Goal: Task Accomplishment & Management: Manage account settings

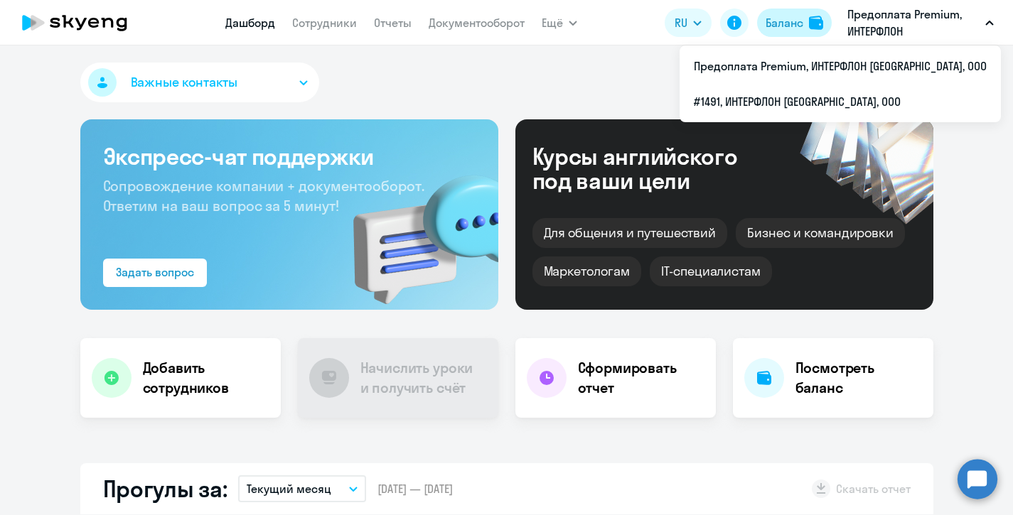
click at [812, 25] on img at bounding box center [816, 23] width 14 height 14
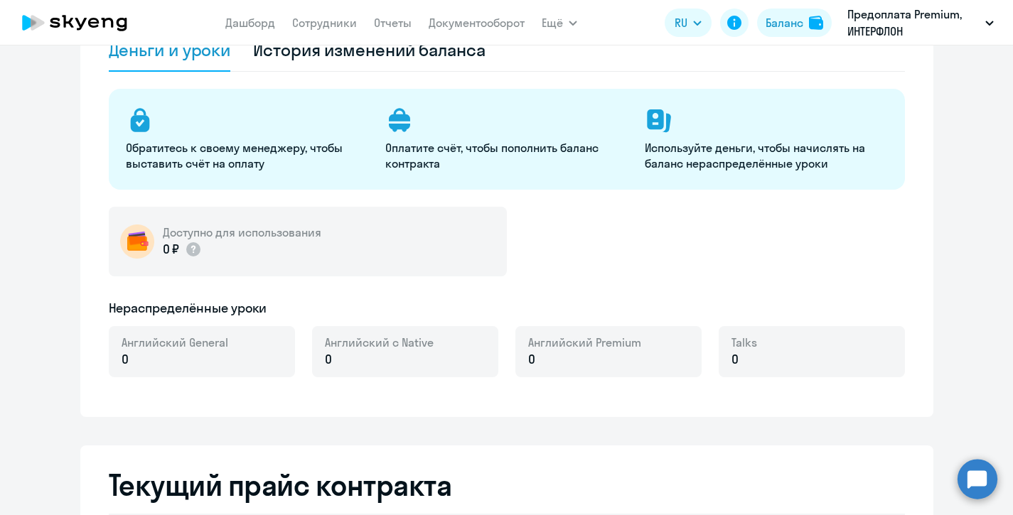
scroll to position [127, 0]
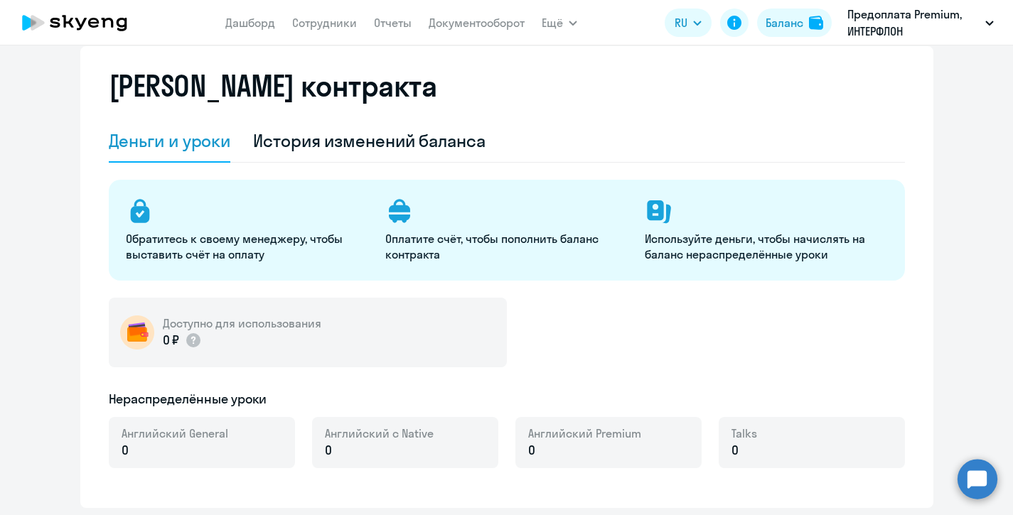
select select "english_adult_not_native_speaker"
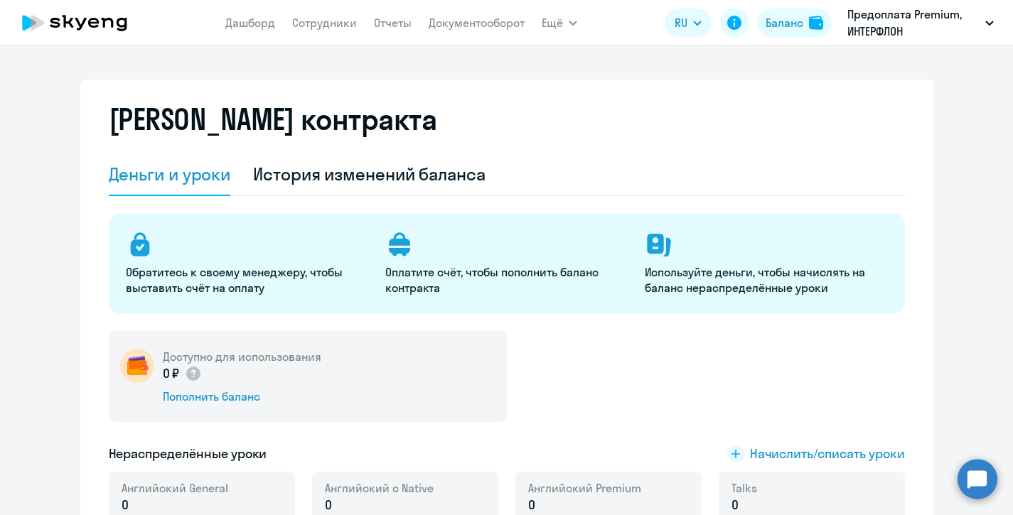
scroll to position [0, 0]
click at [322, 23] on link "Сотрудники" at bounding box center [324, 23] width 65 height 14
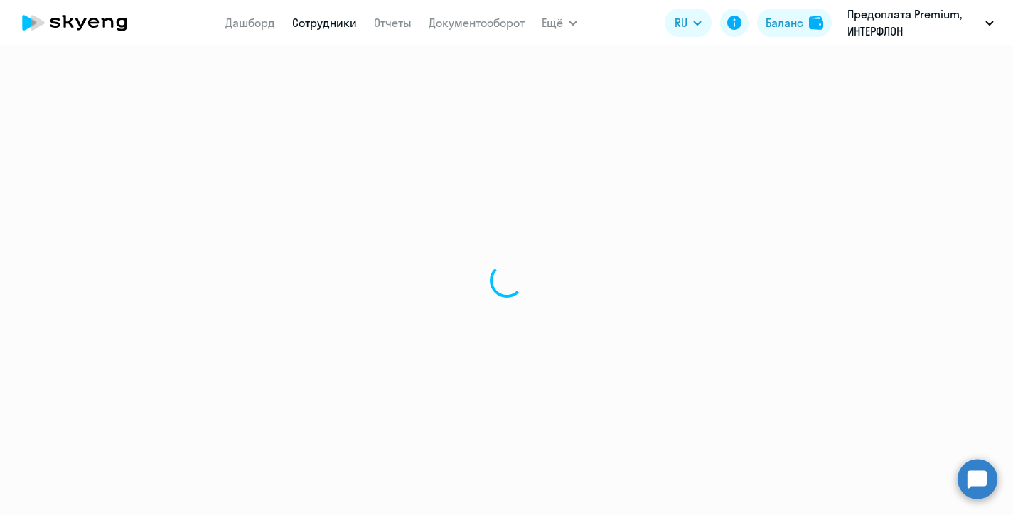
select select "30"
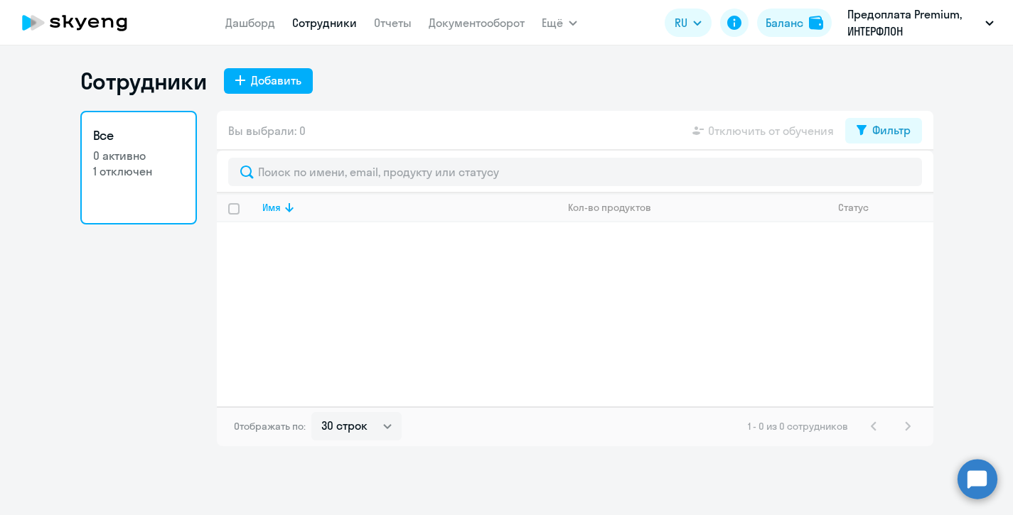
click at [122, 191] on link "Все 0 активно 1 отключен" at bounding box center [138, 168] width 117 height 114
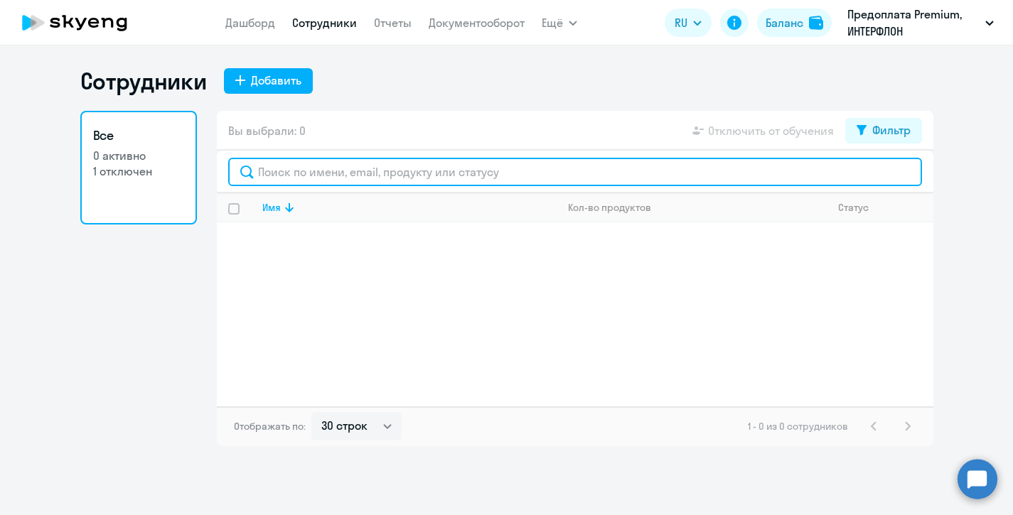
click at [558, 186] on input "text" at bounding box center [575, 172] width 694 height 28
type input "[PERSON_NAME]"
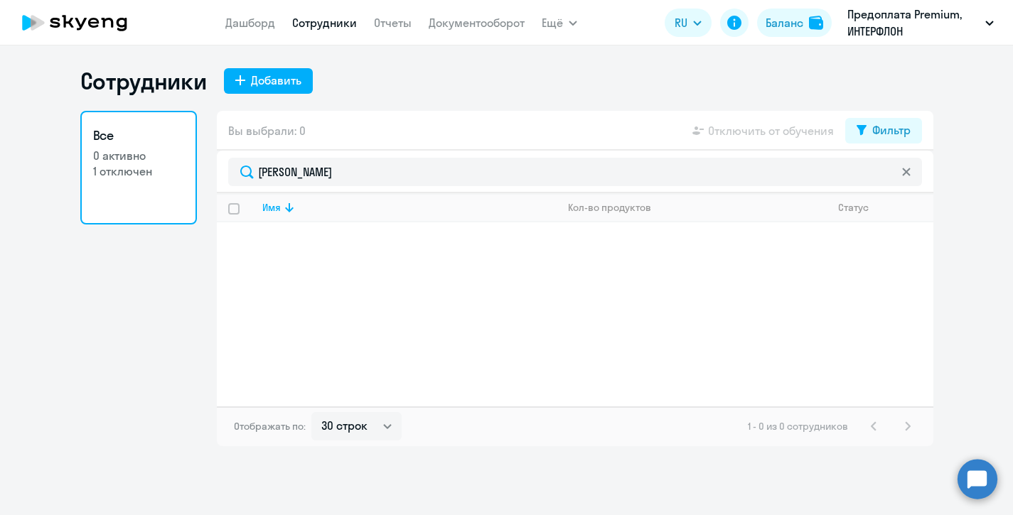
click at [907, 169] on icon at bounding box center [906, 172] width 9 height 9
click at [277, 73] on div "Добавить" at bounding box center [276, 80] width 50 height 17
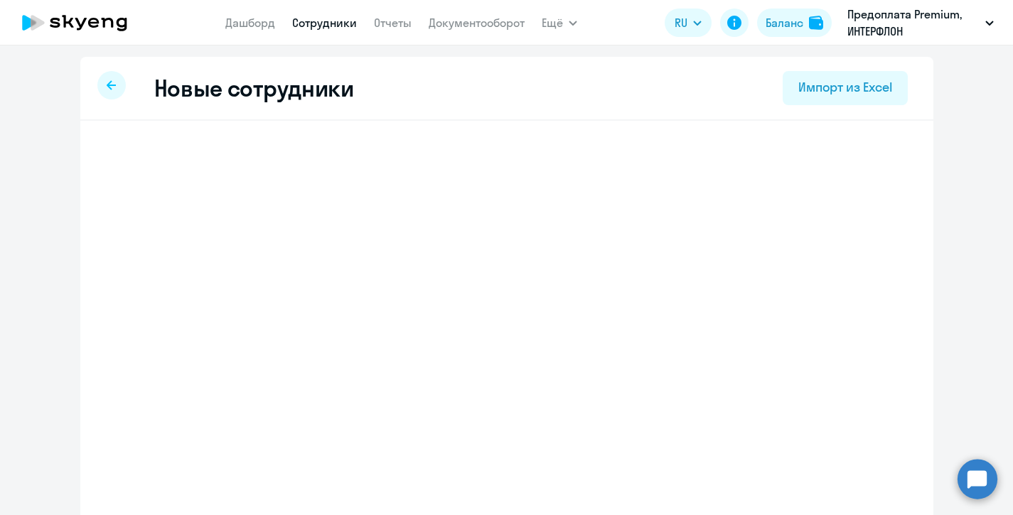
select select "english_adult_not_native_speaker_premium"
select select "3"
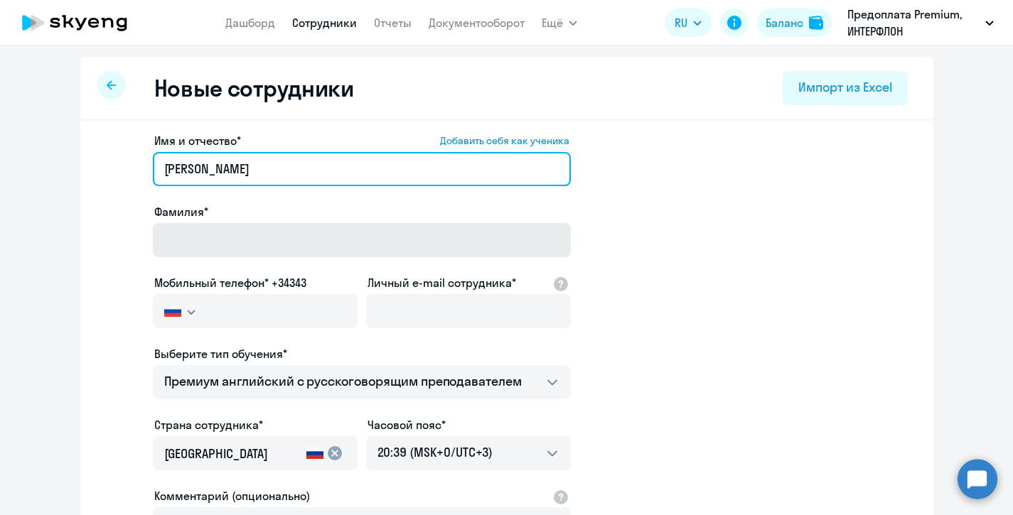
type input "[PERSON_NAME]"
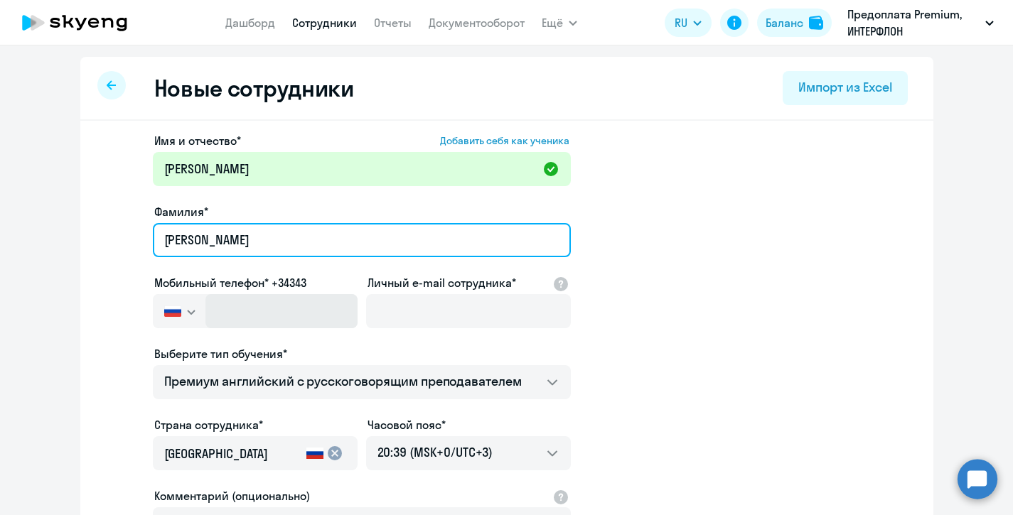
type input "[PERSON_NAME]"
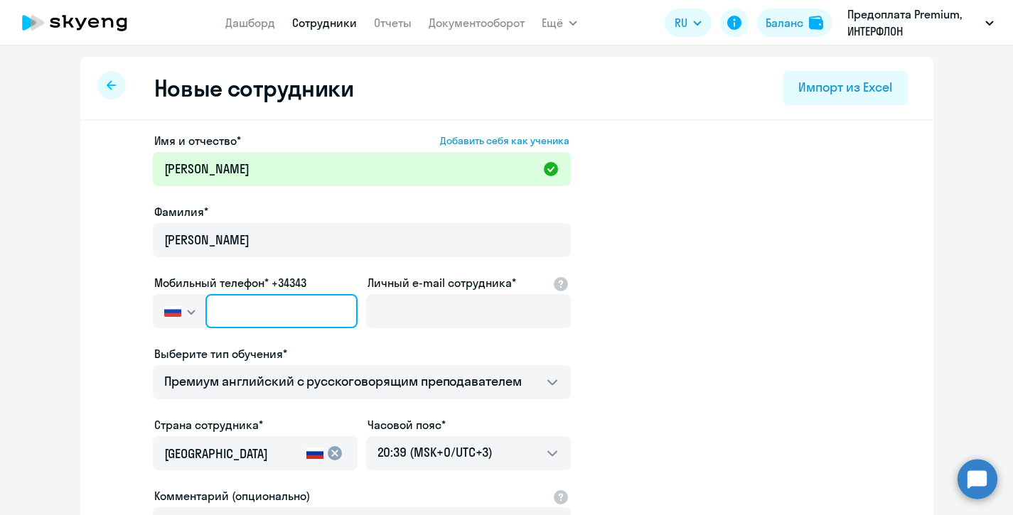
click at [245, 303] on input "text" at bounding box center [280, 311] width 151 height 34
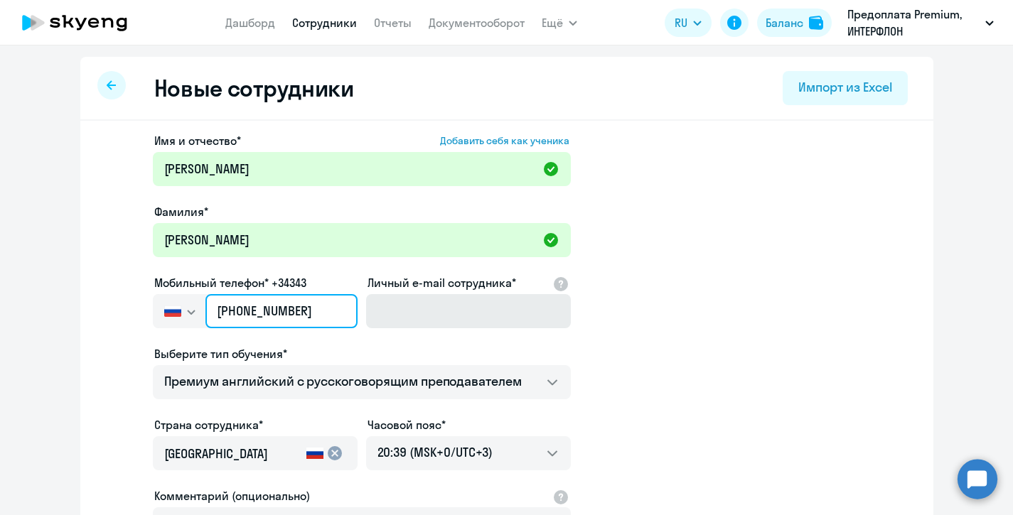
type input "[PHONE_NUMBER]"
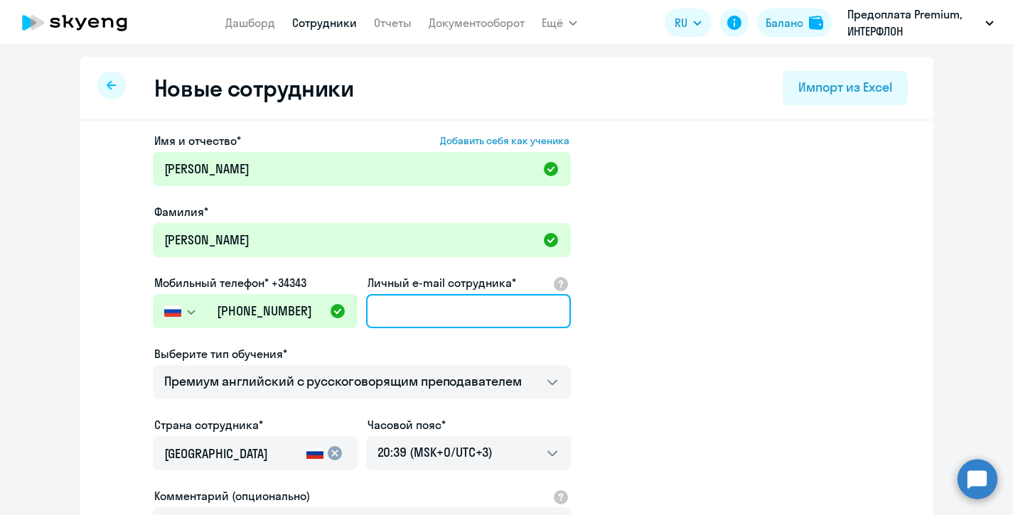
type input "[EMAIL_ADDRESS][DOMAIN_NAME]"
click at [652, 337] on app-new-student-form "Имя и отчество* Добавить себя как ученика [PERSON_NAME]* [PERSON_NAME] Мобильны…" at bounding box center [507, 385] width 808 height 507
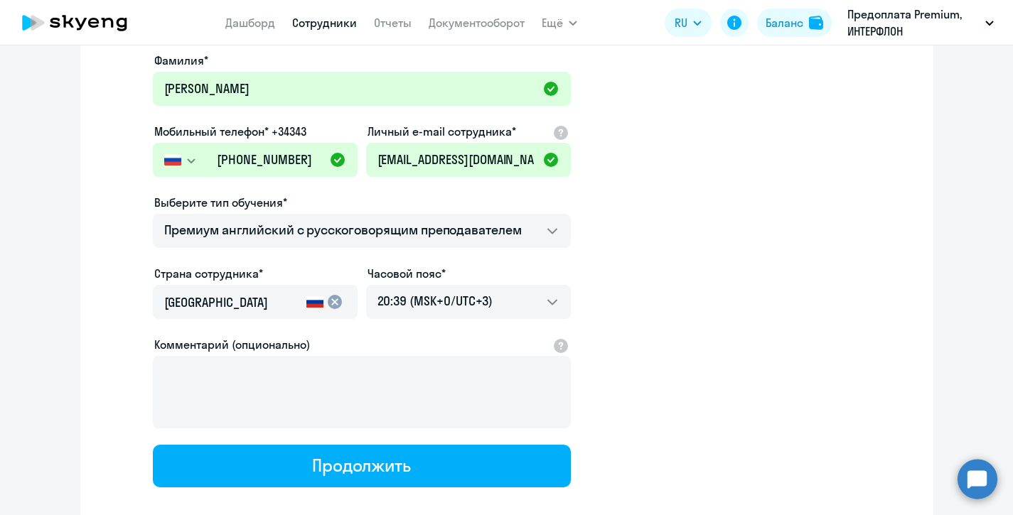
scroll to position [153, 0]
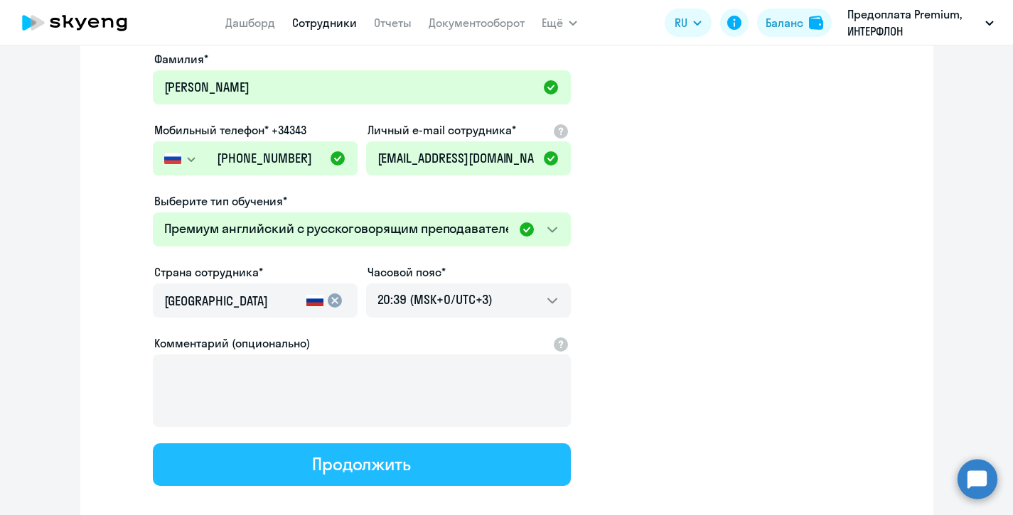
click at [387, 461] on div "Продолжить" at bounding box center [361, 464] width 99 height 23
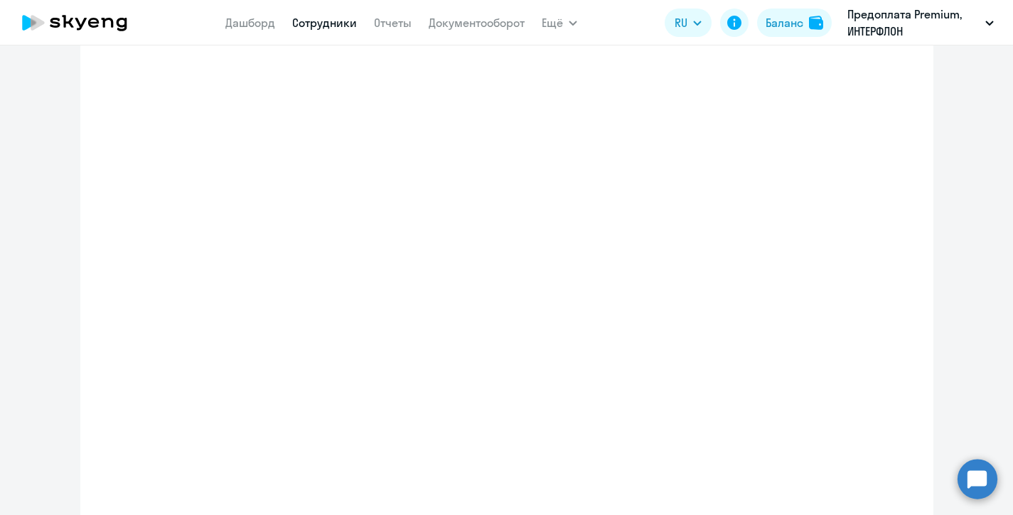
select select "english_adult_not_native_speaker_premium"
select select "3"
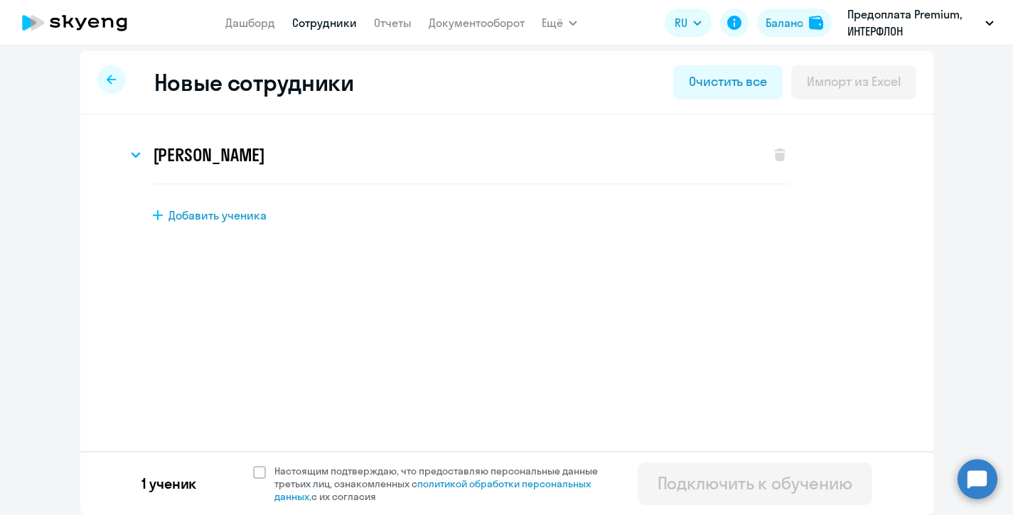
scroll to position [6, 0]
click at [110, 72] on div at bounding box center [111, 79] width 28 height 28
select select "30"
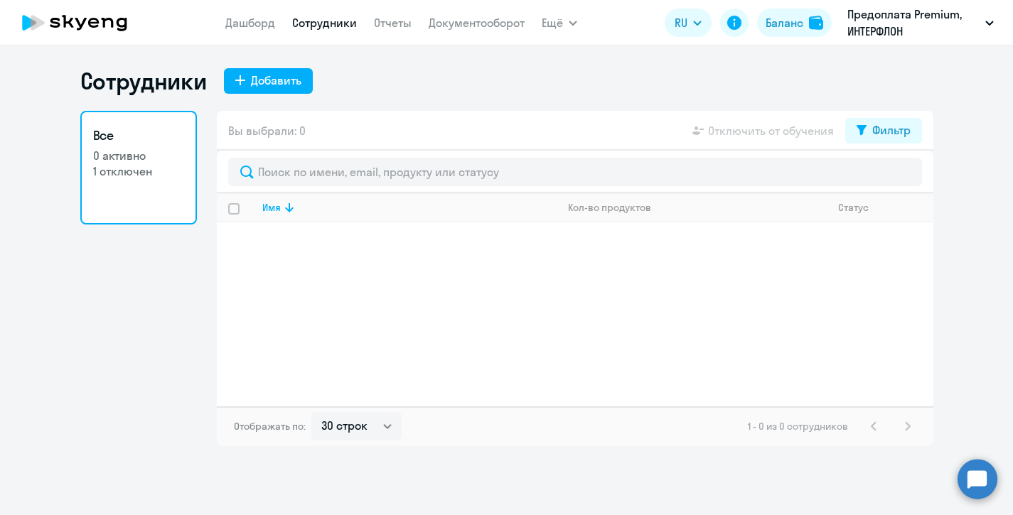
click at [159, 159] on p "0 активно" at bounding box center [138, 156] width 91 height 16
select select "30"
click at [271, 23] on link "Дашборд" at bounding box center [250, 23] width 50 height 14
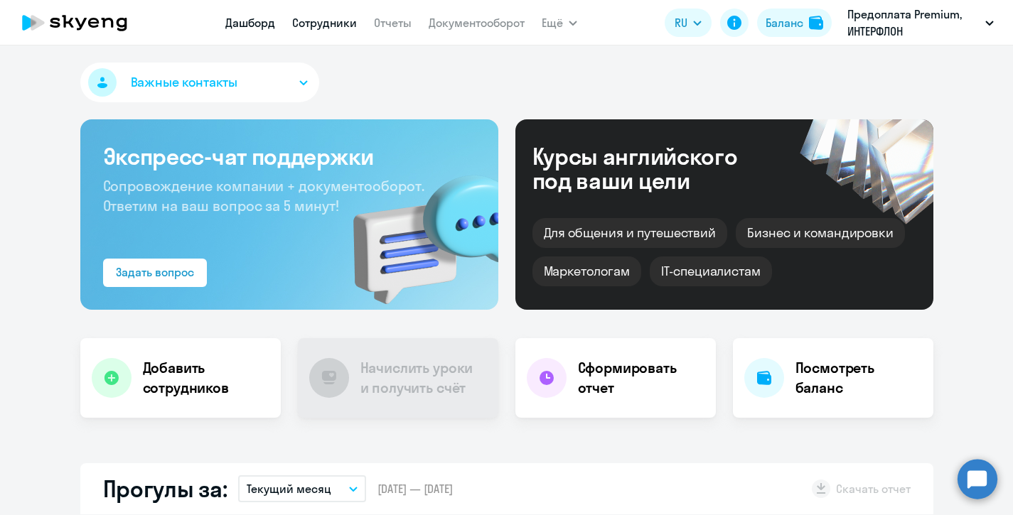
click at [324, 28] on link "Сотрудники" at bounding box center [324, 23] width 65 height 14
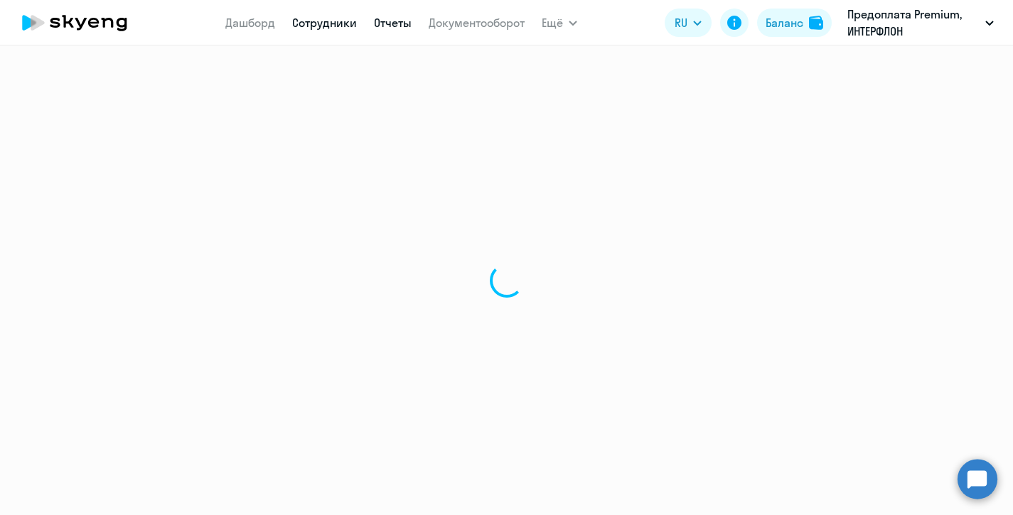
select select "30"
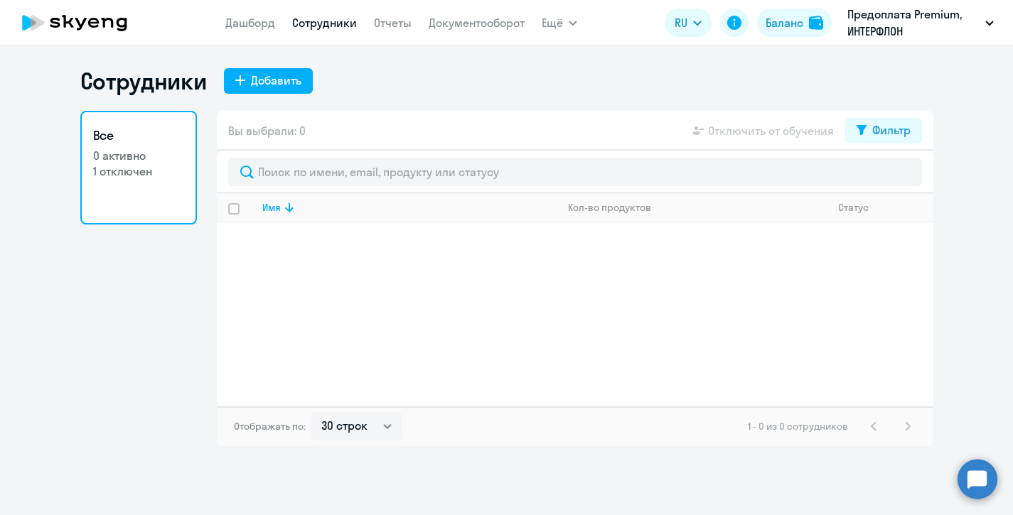
click at [486, 32] on nav "Дашборд Сотрудники Отчеты Документооборот" at bounding box center [374, 23] width 299 height 28
click at [480, 26] on link "Документооборот" at bounding box center [477, 23] width 96 height 14
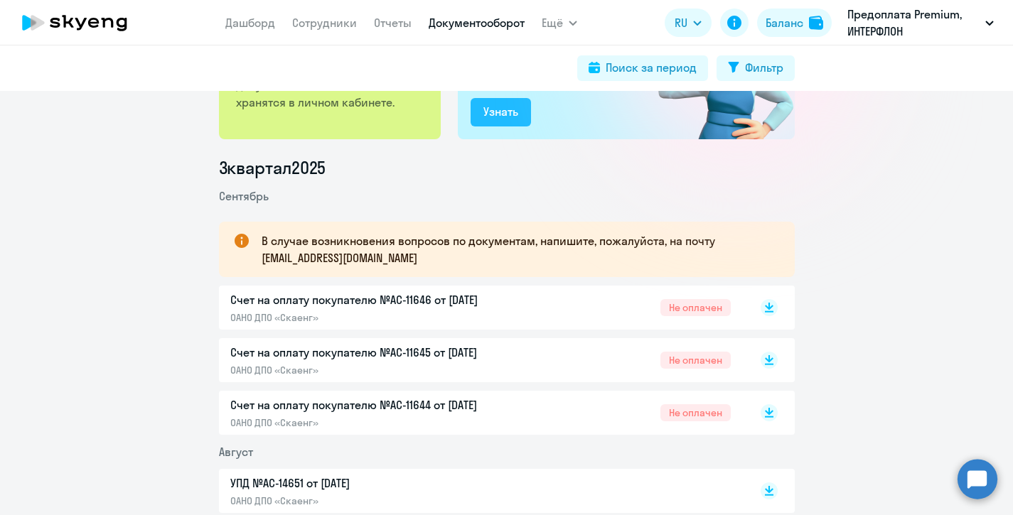
scroll to position [132, 0]
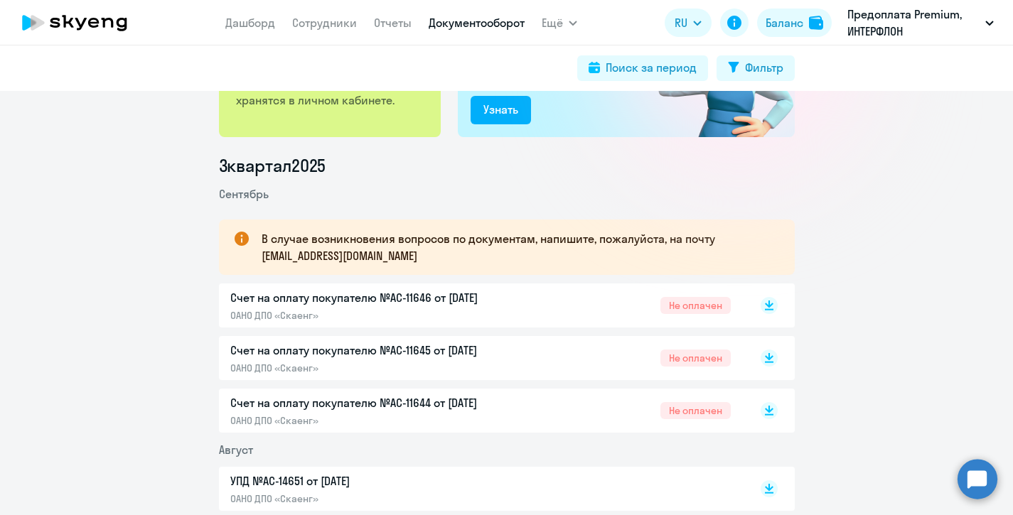
click at [465, 306] on p "Счет на оплату покупателю №AC-11646 от [DATE]" at bounding box center [379, 297] width 299 height 17
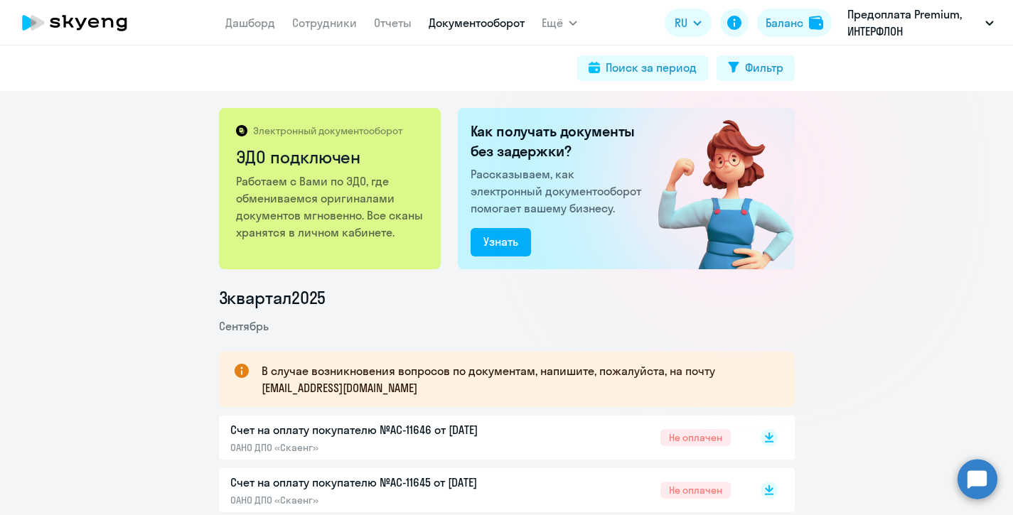
scroll to position [0, 0]
click at [569, 23] on icon "button" at bounding box center [573, 23] width 9 height 5
click at [552, 23] on span "Ещё" at bounding box center [552, 22] width 21 height 17
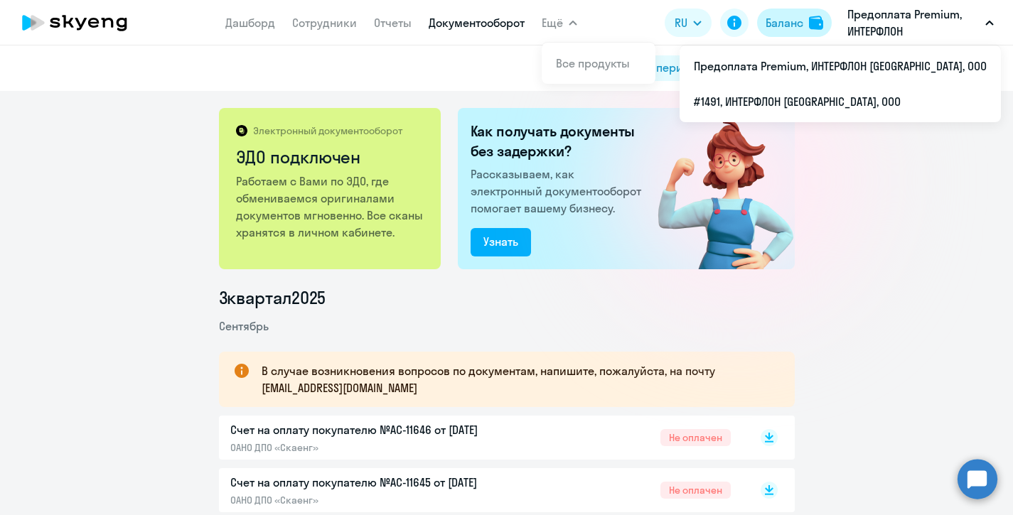
click at [808, 16] on button "Баланс" at bounding box center [794, 23] width 75 height 28
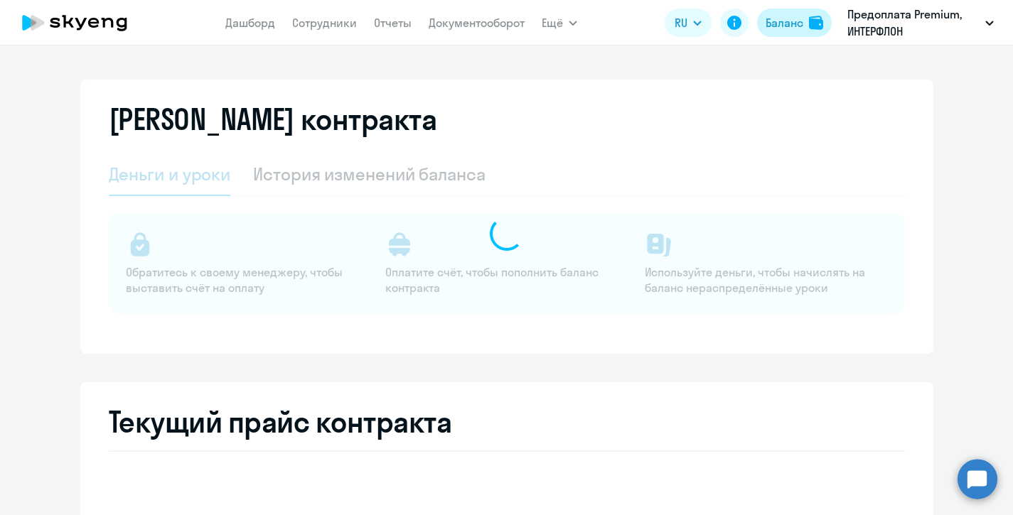
select select "english_adult_not_native_speaker"
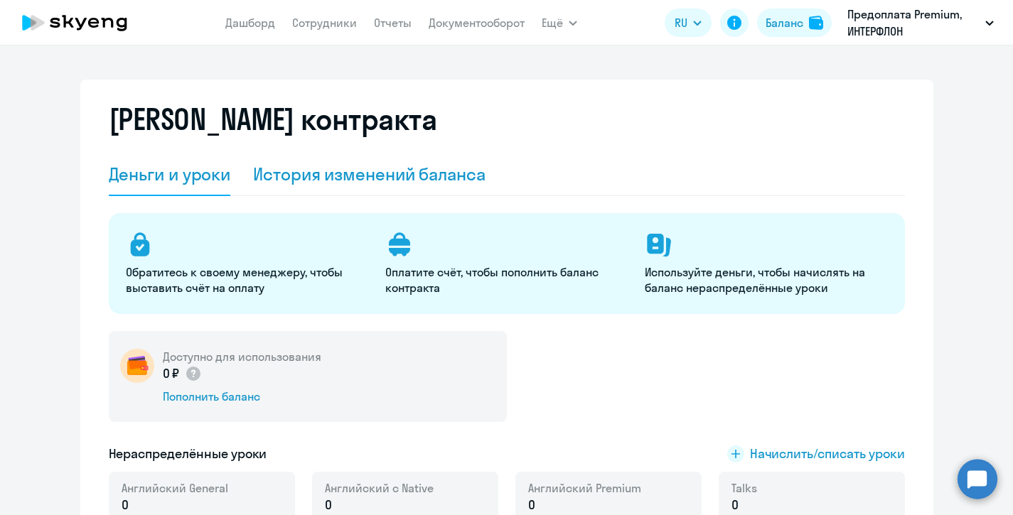
click at [411, 176] on div "История изменений баланса" at bounding box center [369, 174] width 232 height 23
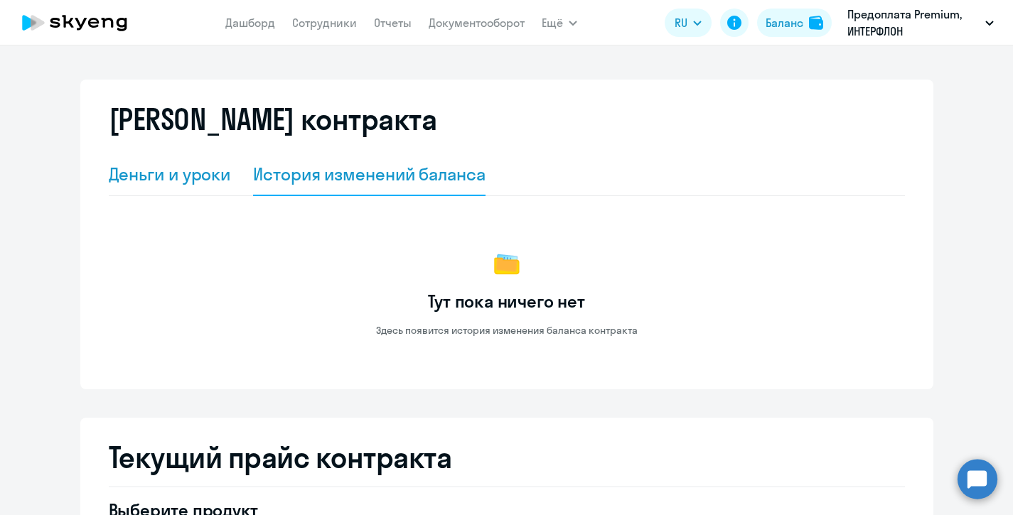
click at [163, 186] on div "Деньги и уроки" at bounding box center [170, 175] width 122 height 43
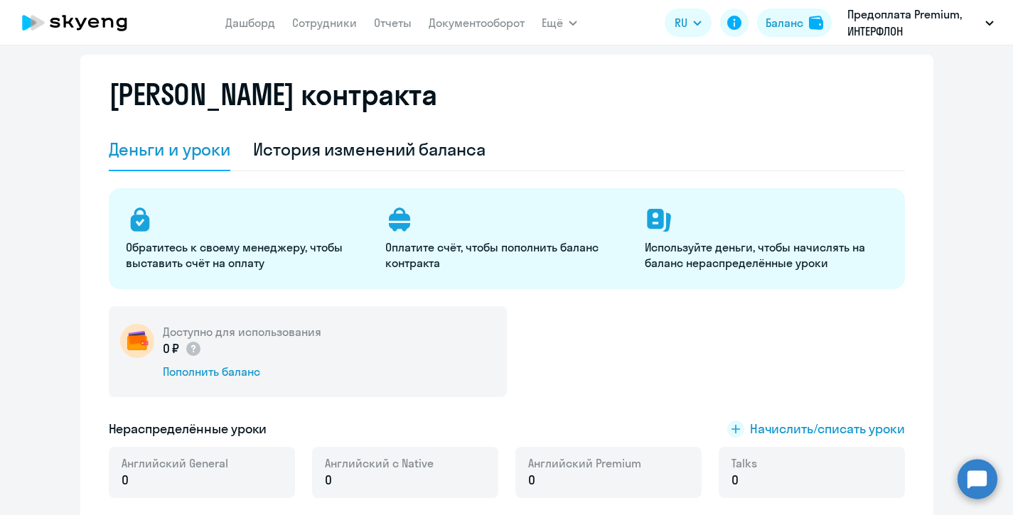
scroll to position [28, 0]
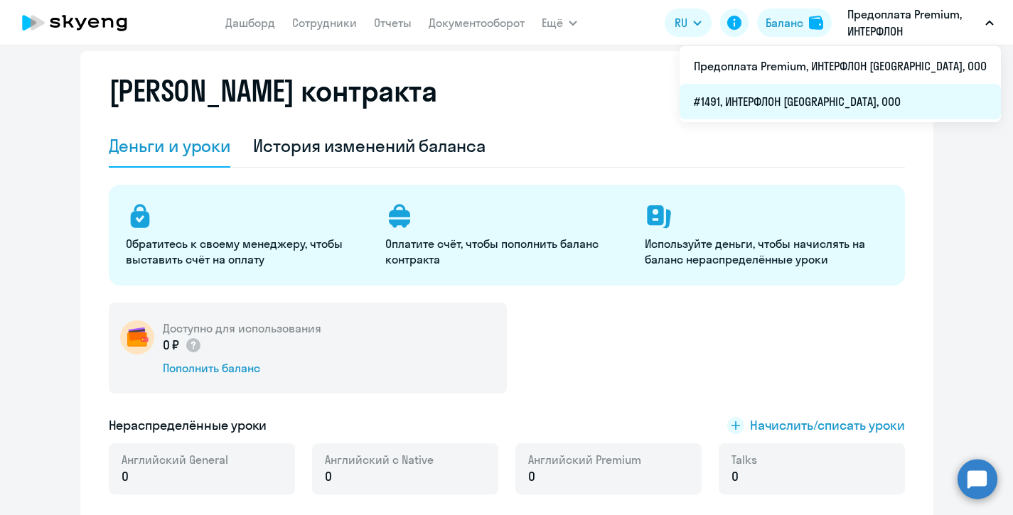
click at [904, 105] on li "#1491, ИНТЕРФЛОН [GEOGRAPHIC_DATA], ООО" at bounding box center [840, 102] width 321 height 36
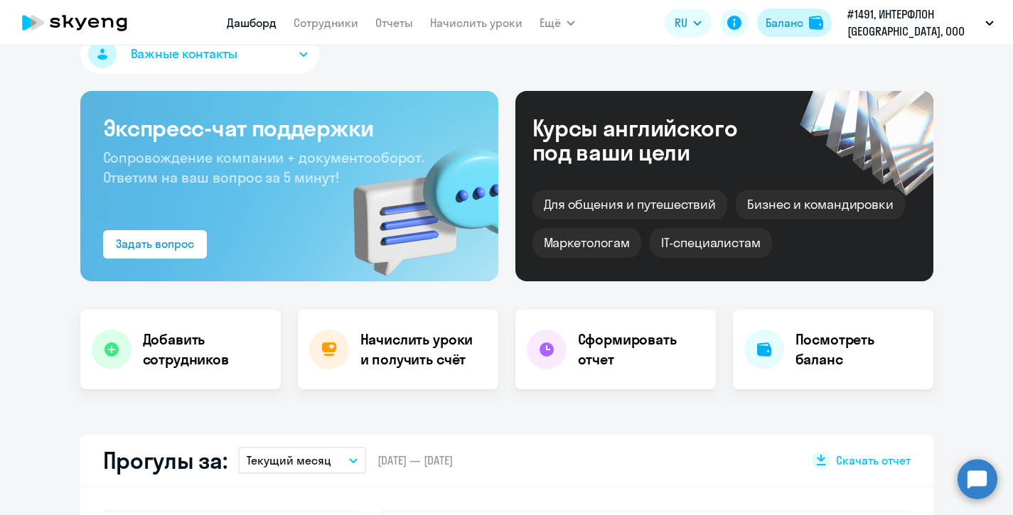
click at [804, 24] on button "Баланс" at bounding box center [794, 23] width 75 height 28
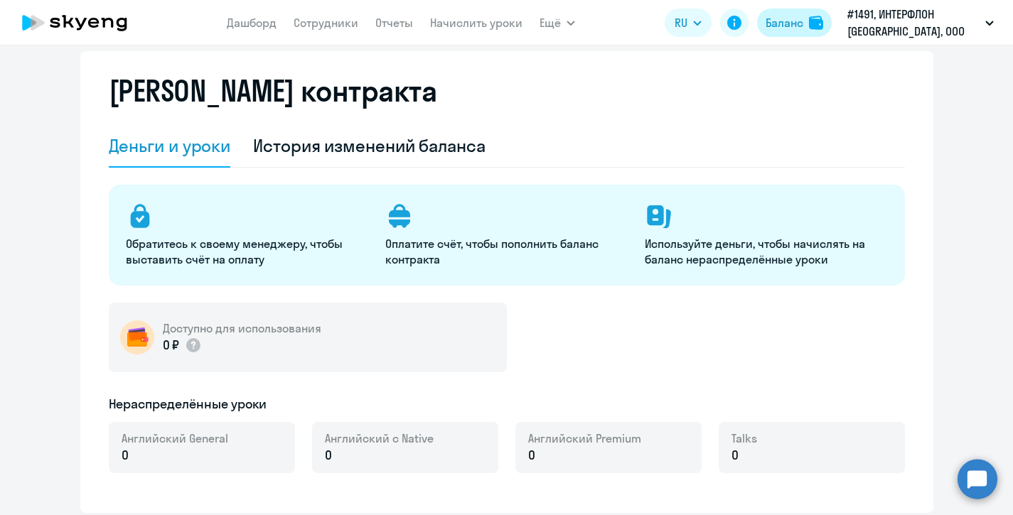
select select "english_adult_not_native_speaker"
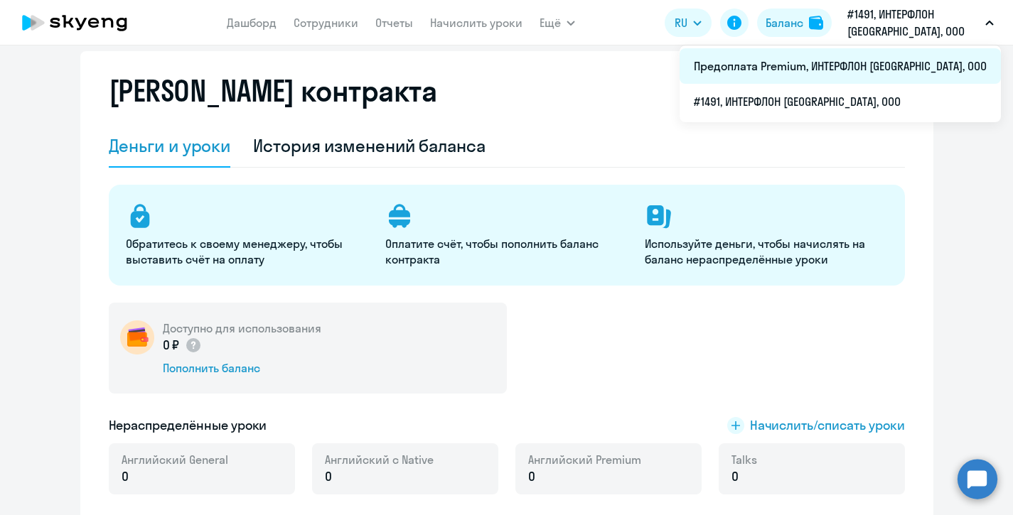
click at [871, 68] on li "Предоплата Premium, ИНТЕРФЛОН [GEOGRAPHIC_DATA], ООО" at bounding box center [840, 66] width 321 height 36
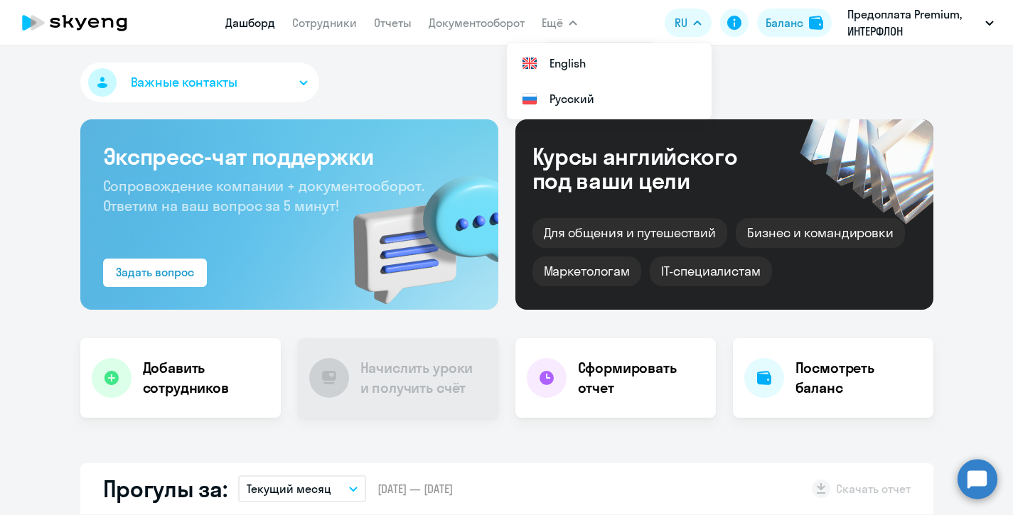
click at [245, 96] on button "Важные контакты" at bounding box center [199, 83] width 239 height 40
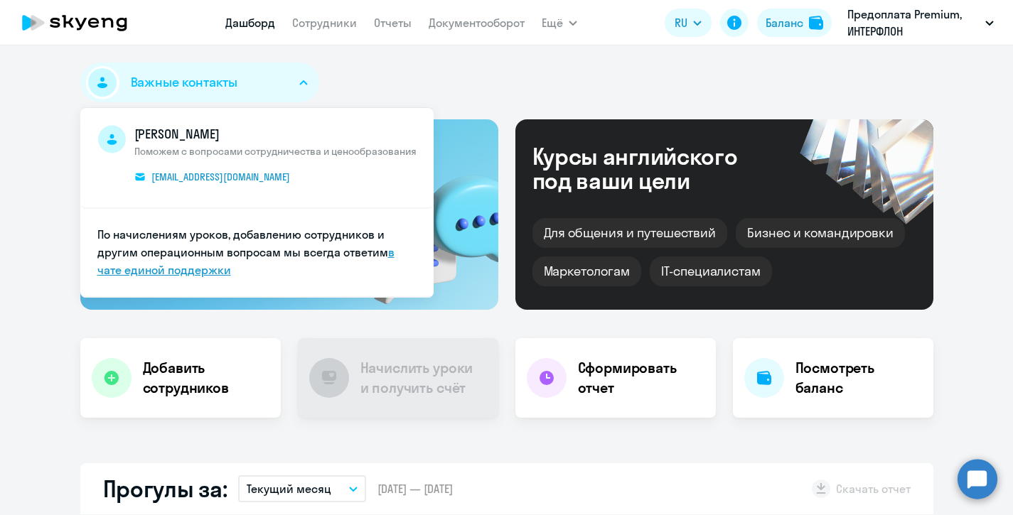
click at [196, 272] on link "в чате единой поддержки" at bounding box center [245, 261] width 297 height 32
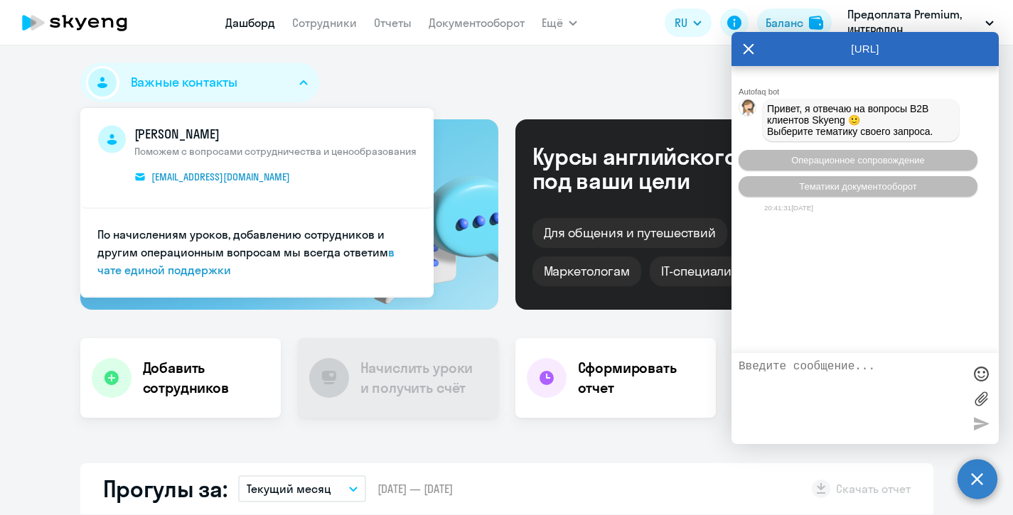
click at [104, 20] on icon at bounding box center [108, 23] width 12 height 10
